Goal: Find specific page/section: Find specific page/section

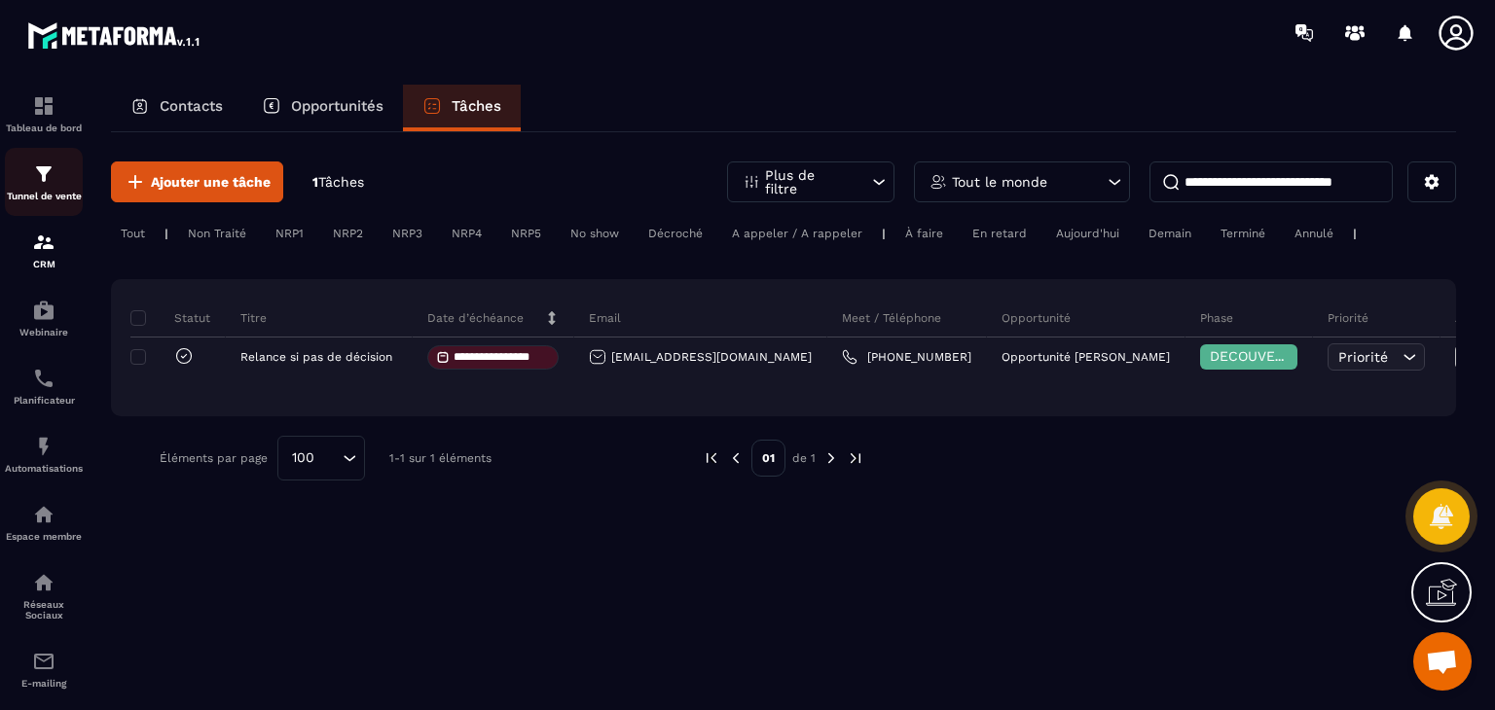
click at [35, 176] on img at bounding box center [43, 174] width 23 height 23
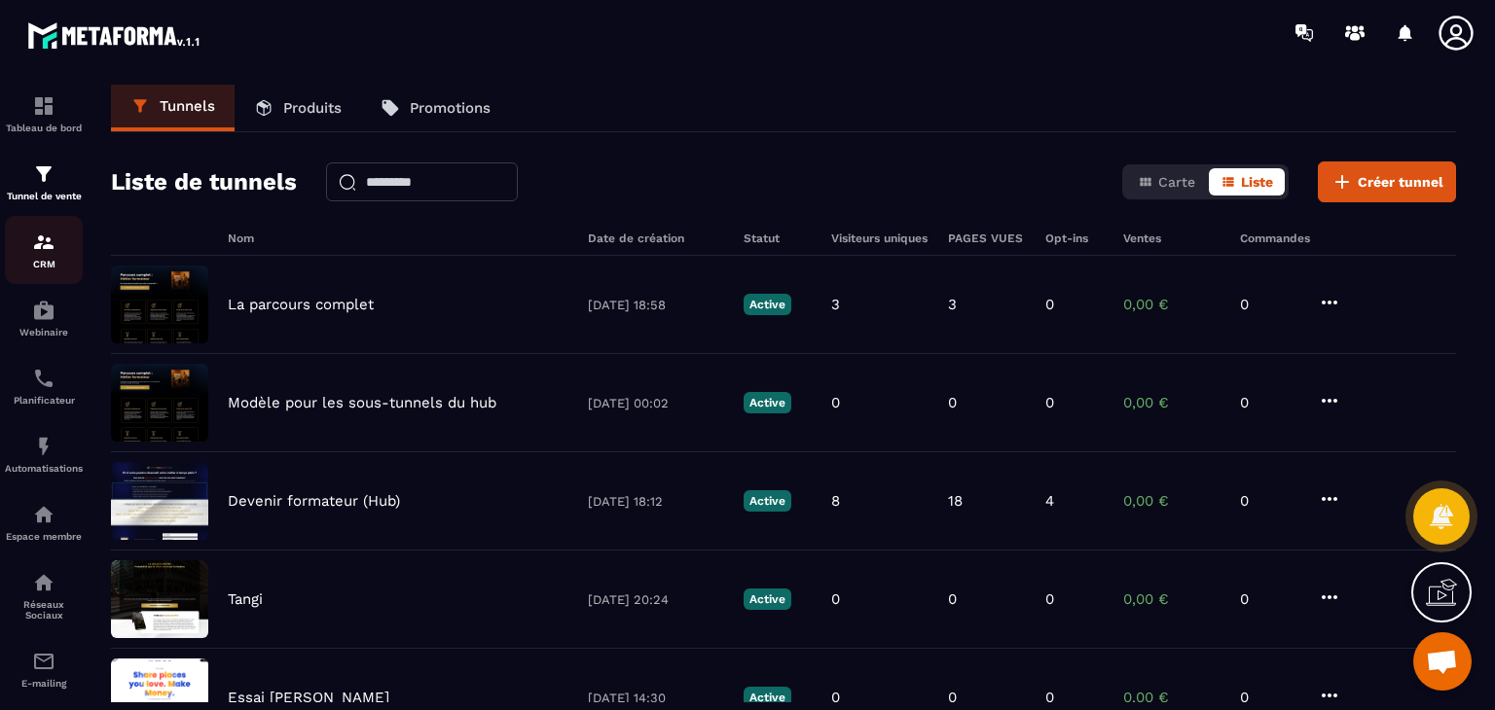
click at [49, 251] on img at bounding box center [43, 242] width 23 height 23
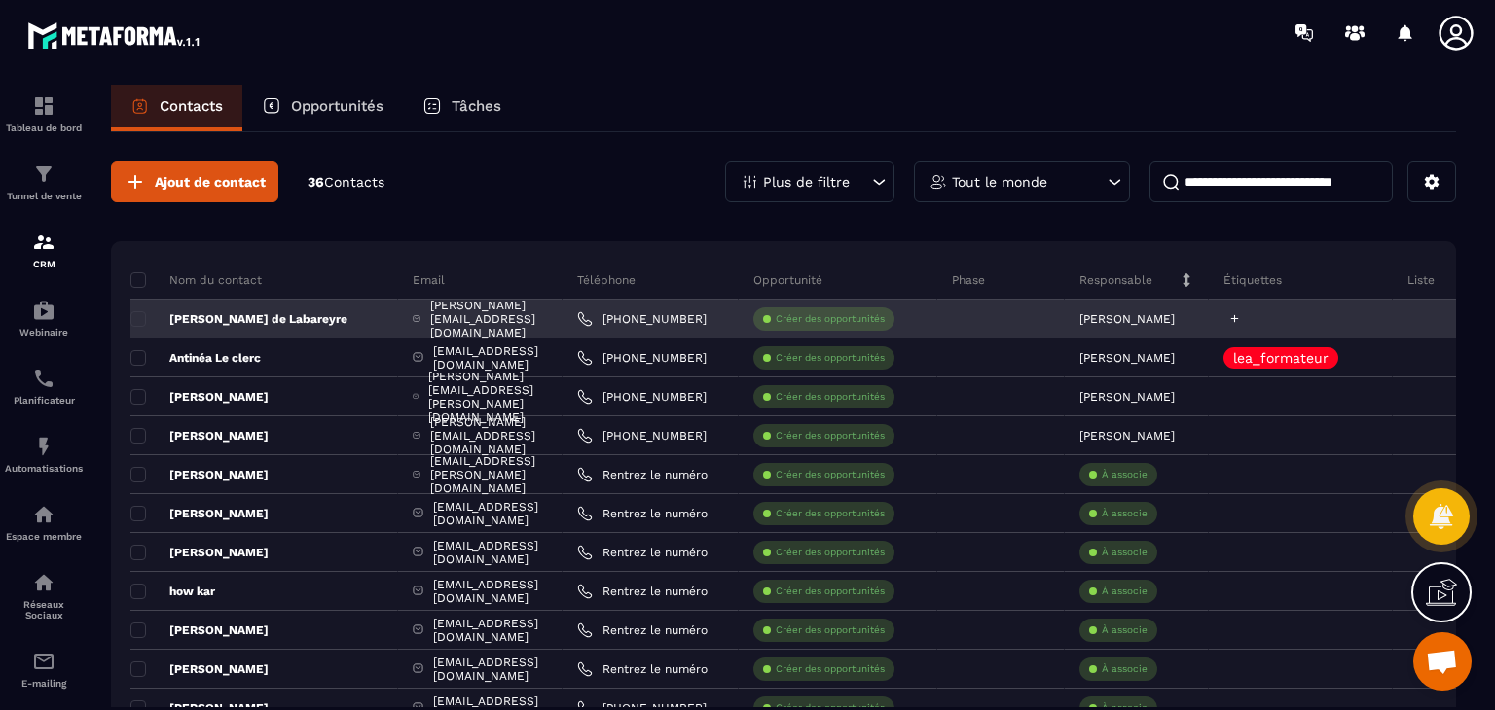
click at [1239, 318] on icon at bounding box center [1235, 319] width 8 height 8
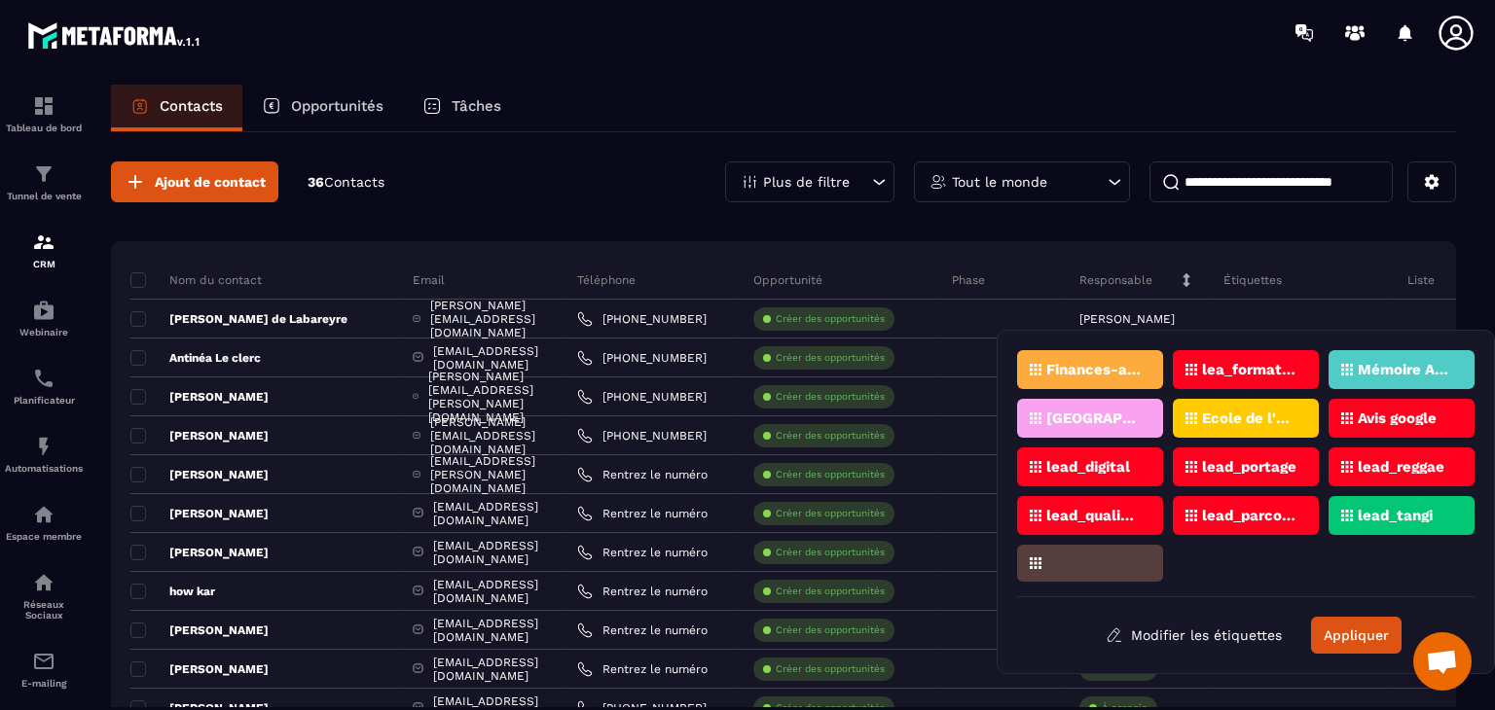
click at [1242, 468] on p "lead_portage" at bounding box center [1249, 467] width 94 height 14
click at [1211, 460] on p "lead_portage" at bounding box center [1249, 467] width 94 height 14
click at [1222, 562] on div "Finances-au-Top lea_formateur Mémoire Academy Reggae Sound School Ecole de l'Êt…" at bounding box center [1245, 473] width 457 height 247
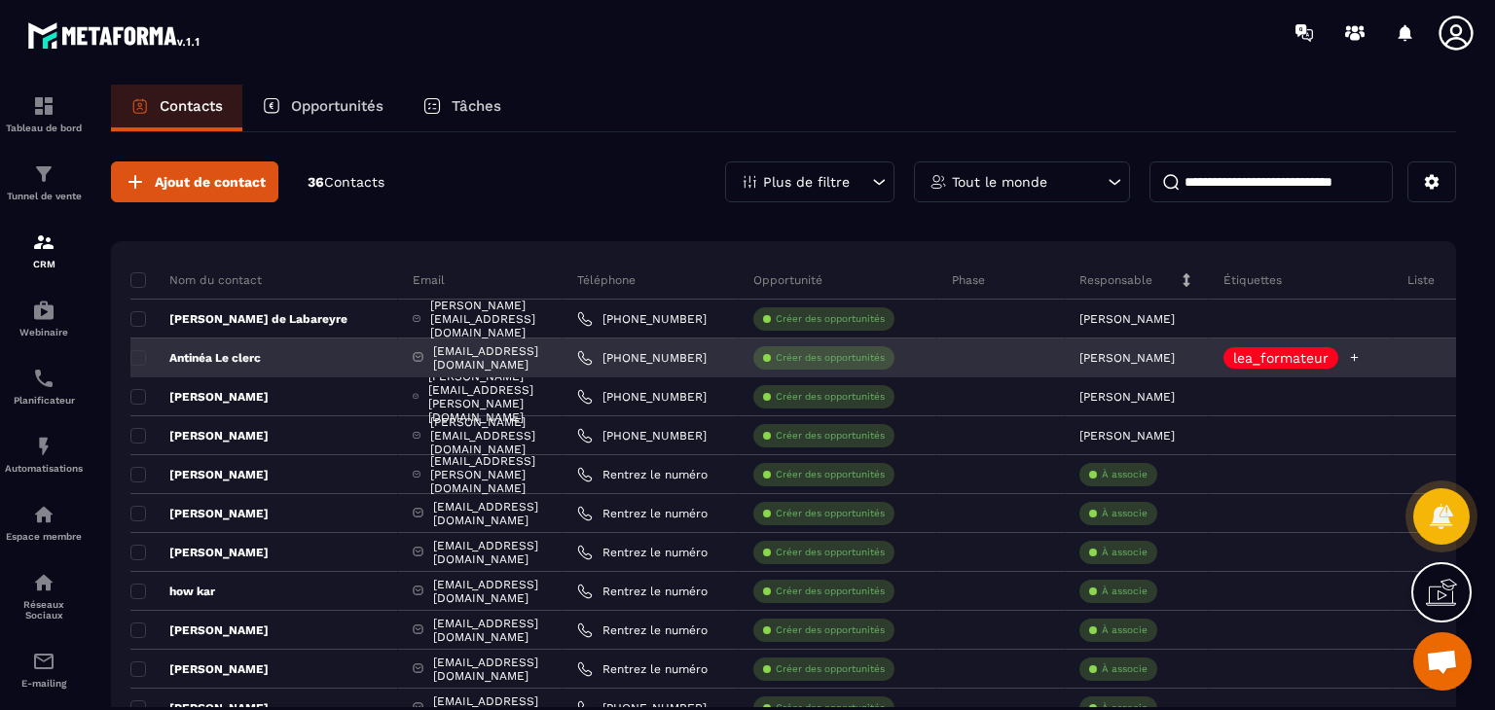
click at [1328, 359] on p "lea_formateur" at bounding box center [1280, 358] width 95 height 14
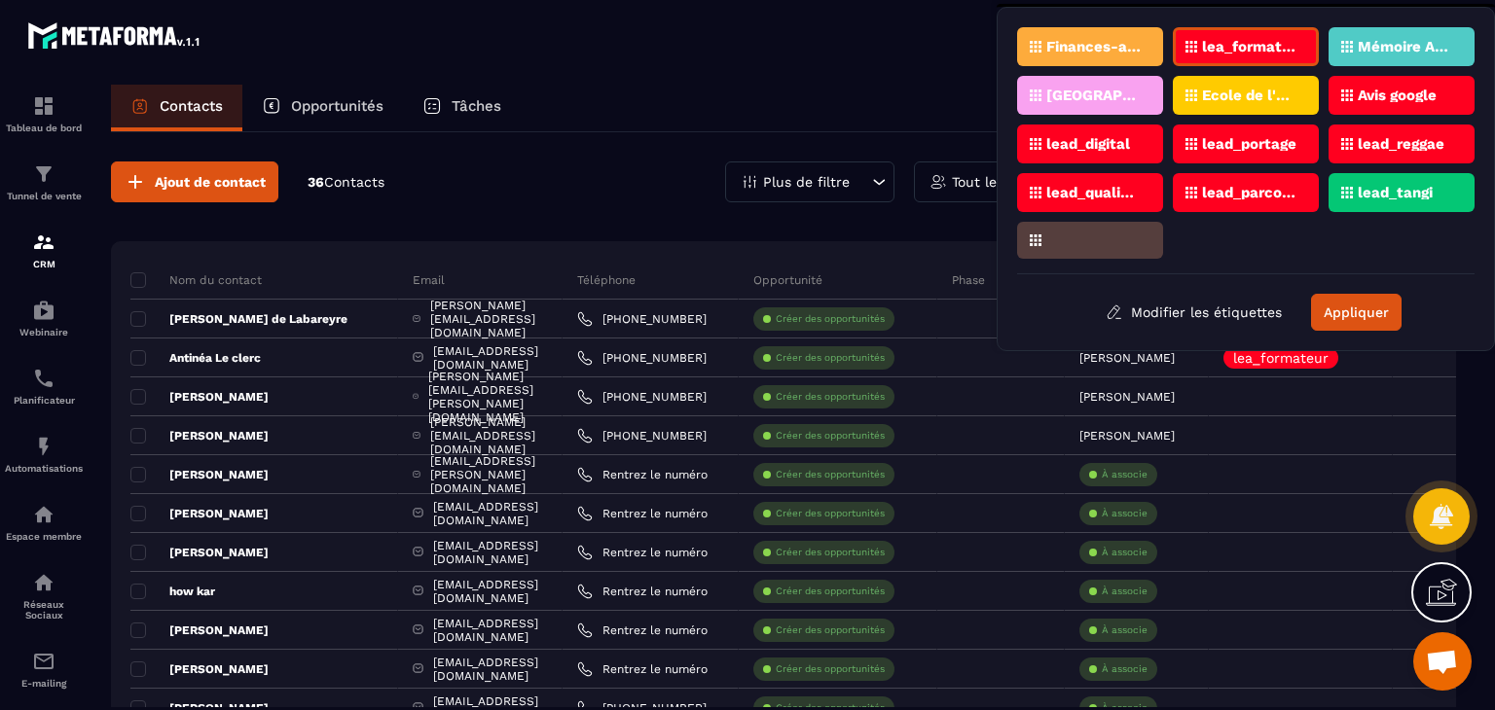
click at [1248, 139] on p "lead_portage" at bounding box center [1249, 144] width 94 height 14
click at [802, 73] on section "Tableau de bord Tunnel de vente CRM Webinaire Planificateur Automatisations Esp…" at bounding box center [747, 415] width 1495 height 701
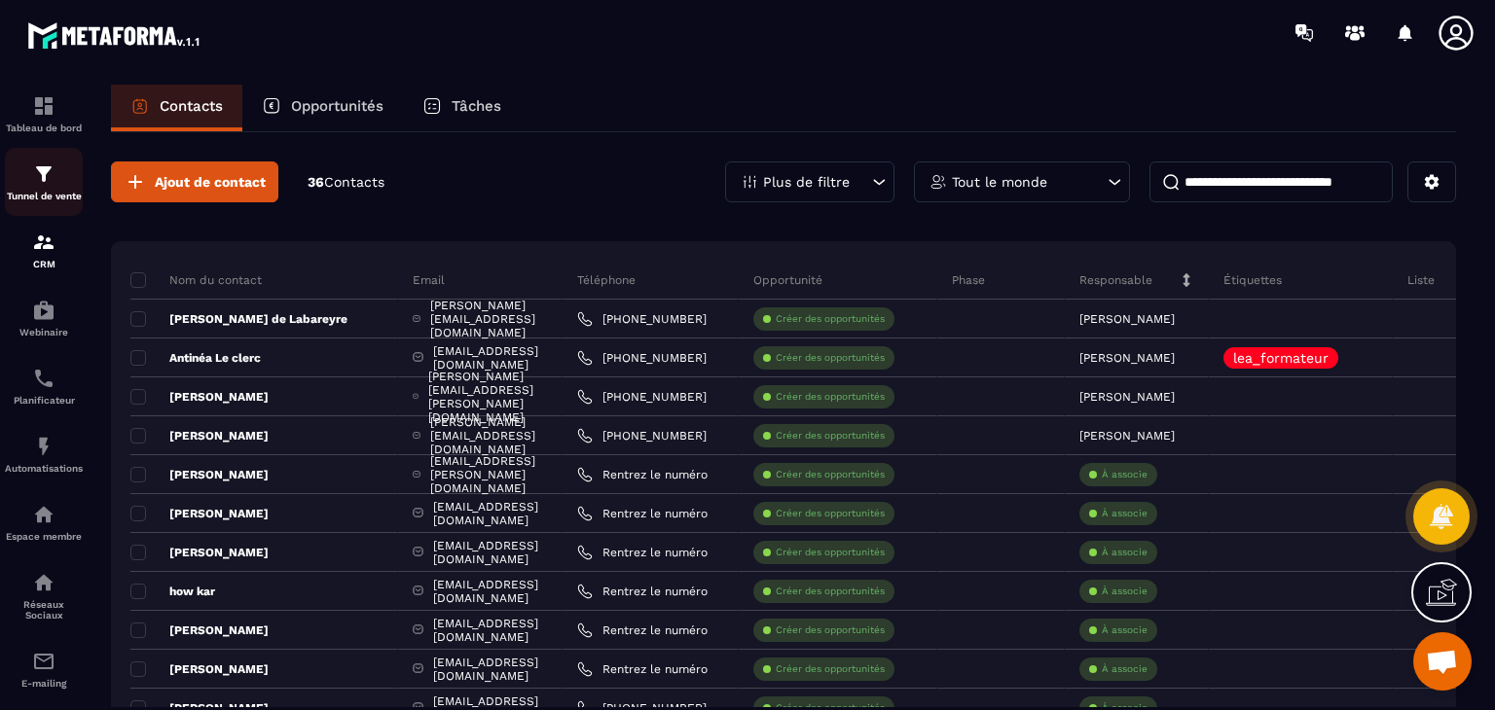
click at [51, 183] on img at bounding box center [43, 174] width 23 height 23
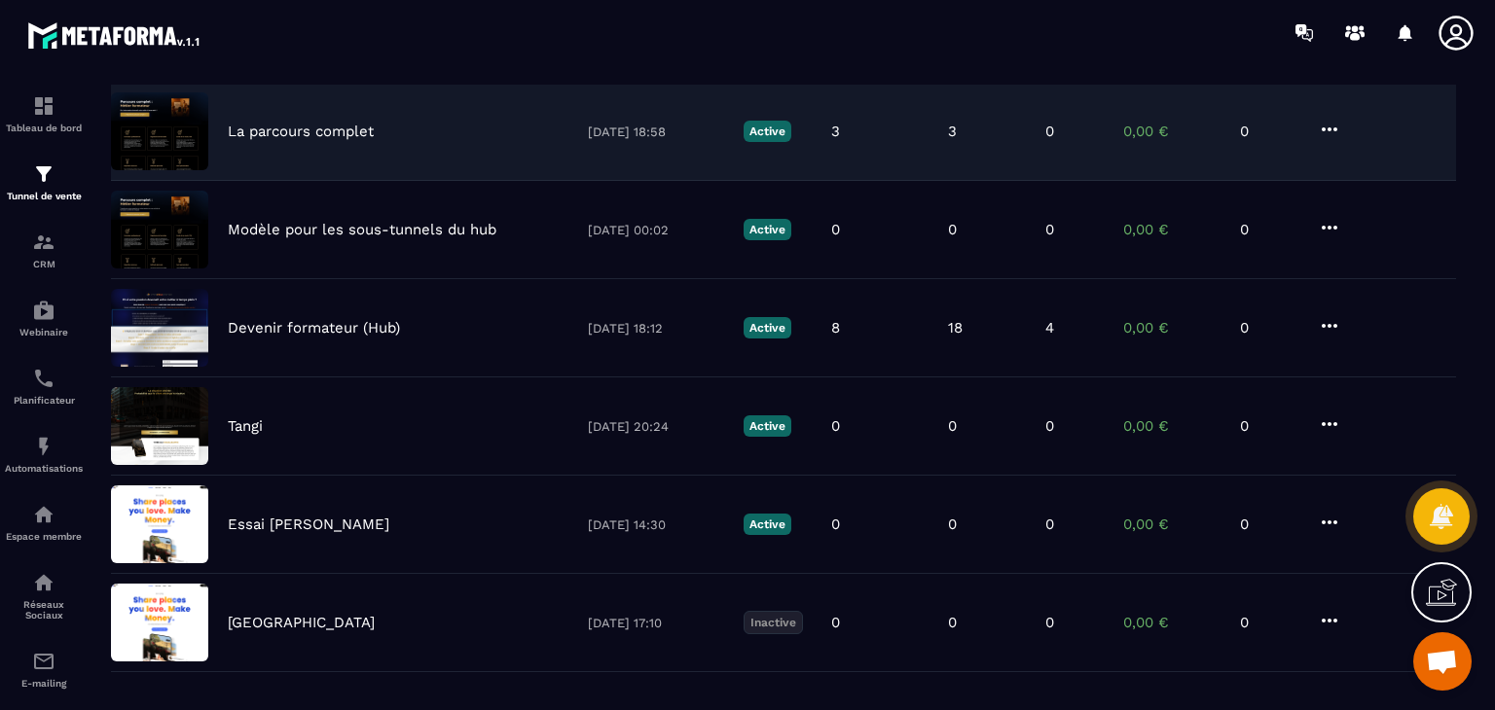
scroll to position [266, 0]
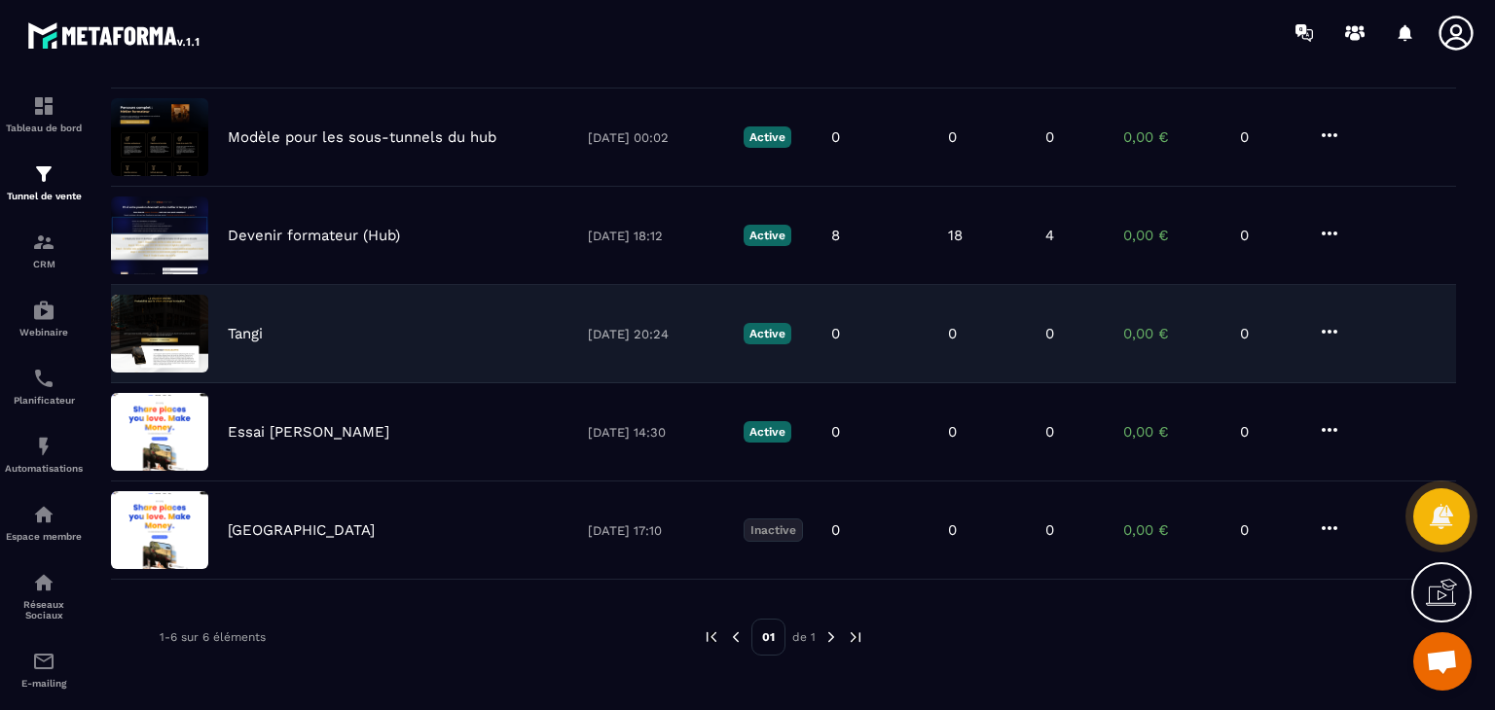
click at [259, 330] on p "Tangi" at bounding box center [245, 334] width 35 height 18
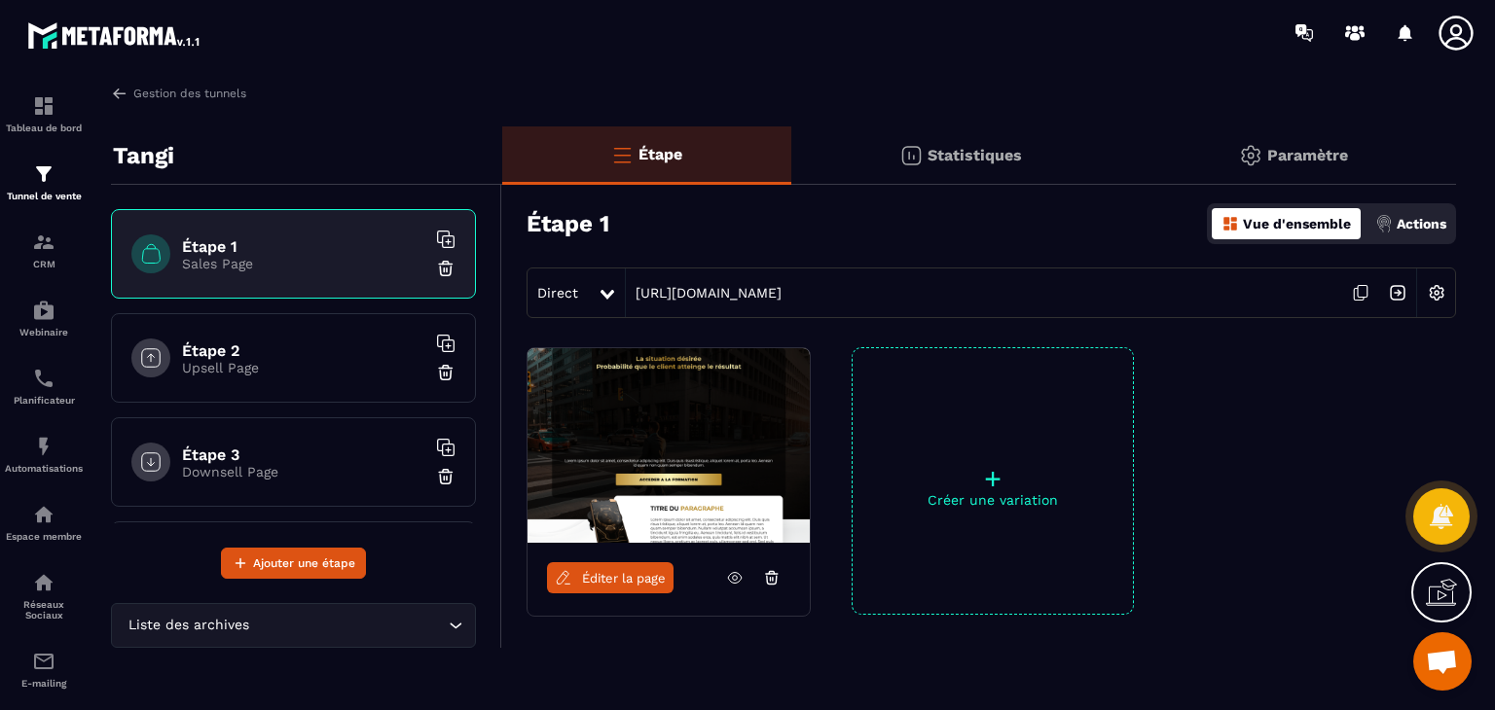
click at [618, 572] on span "Éditer la page" at bounding box center [624, 578] width 84 height 15
